Goal: Information Seeking & Learning: Learn about a topic

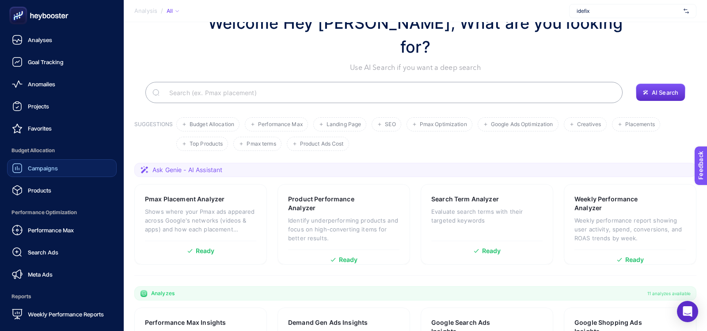
click at [34, 172] on div "Campaigns" at bounding box center [35, 168] width 46 height 11
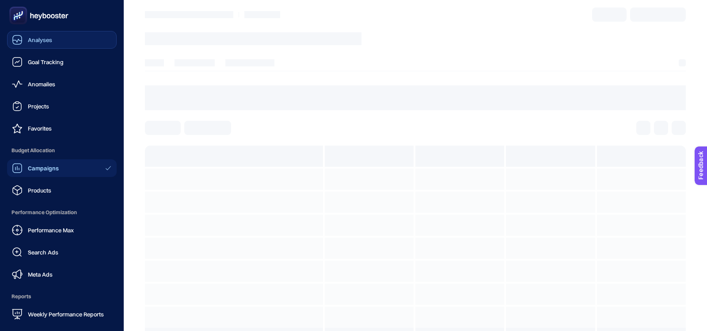
click at [41, 42] on span "Analyses" at bounding box center [40, 39] width 24 height 7
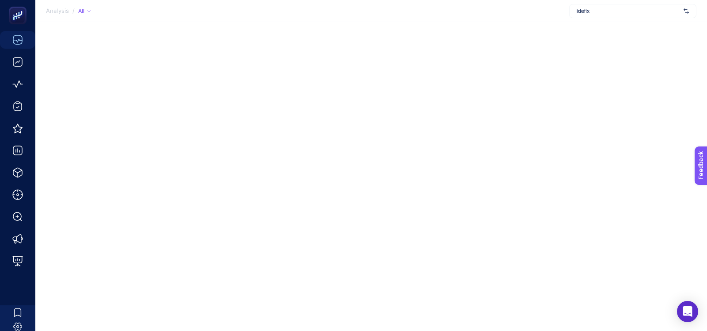
click at [605, 15] on div "idefix" at bounding box center [632, 11] width 127 height 14
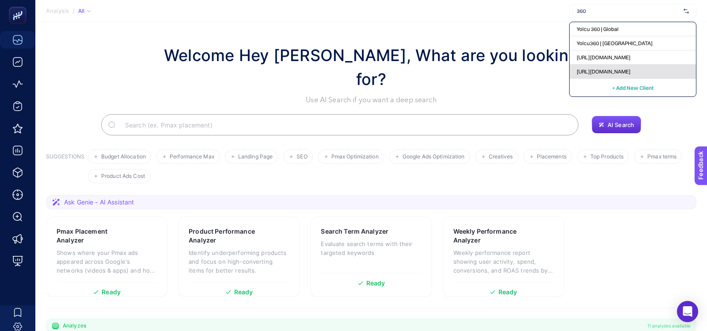
type input "360"
click at [598, 70] on span "[URL][DOMAIN_NAME]" at bounding box center [604, 71] width 54 height 7
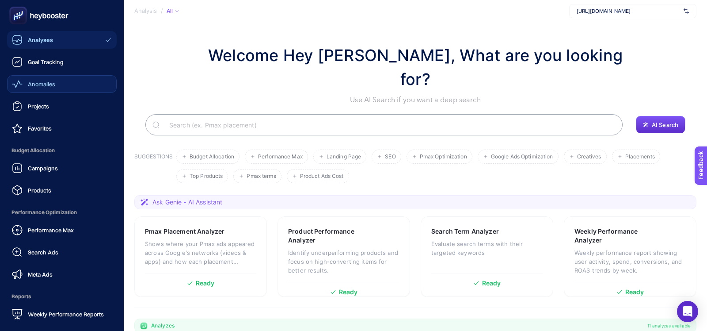
click at [41, 89] on link "Anomalies" at bounding box center [62, 84] width 110 height 18
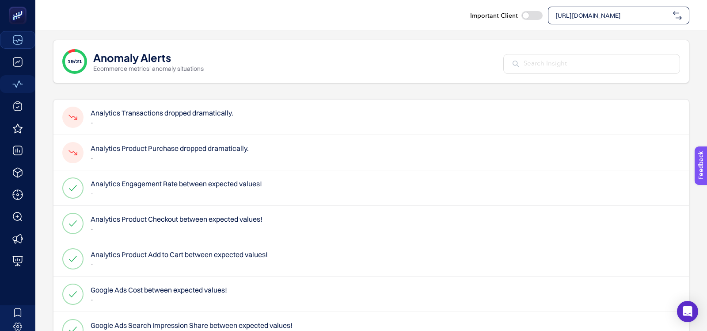
click at [163, 114] on h4 "Analytics Transactions dropped dramatically." at bounding box center [162, 112] width 143 height 11
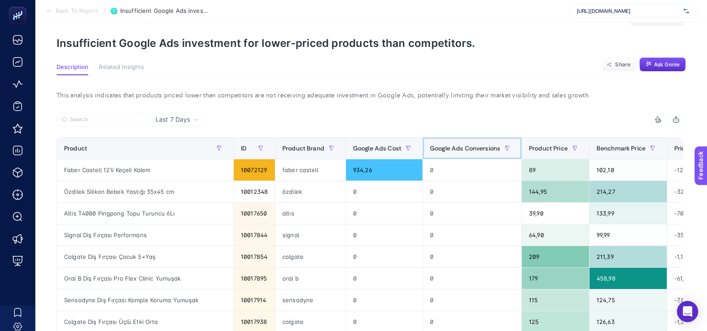
click at [461, 146] on span "Google Ads Conversions" at bounding box center [465, 148] width 70 height 7
click at [384, 145] on span "Google Ads Cost" at bounding box center [377, 148] width 48 height 7
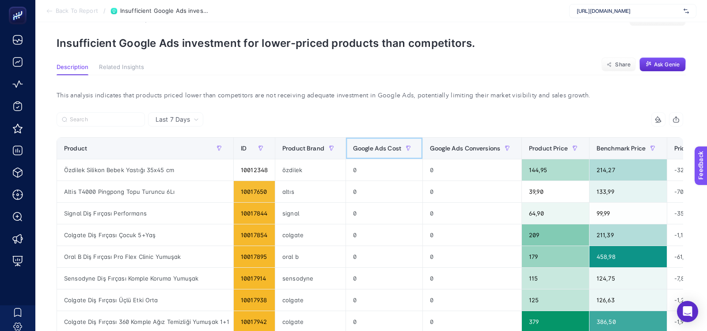
click at [384, 145] on span "Google Ads Cost" at bounding box center [377, 148] width 48 height 7
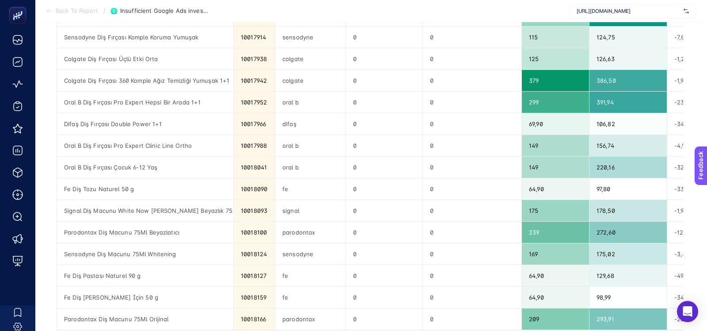
scroll to position [292, 0]
